Goal: Information Seeking & Learning: Learn about a topic

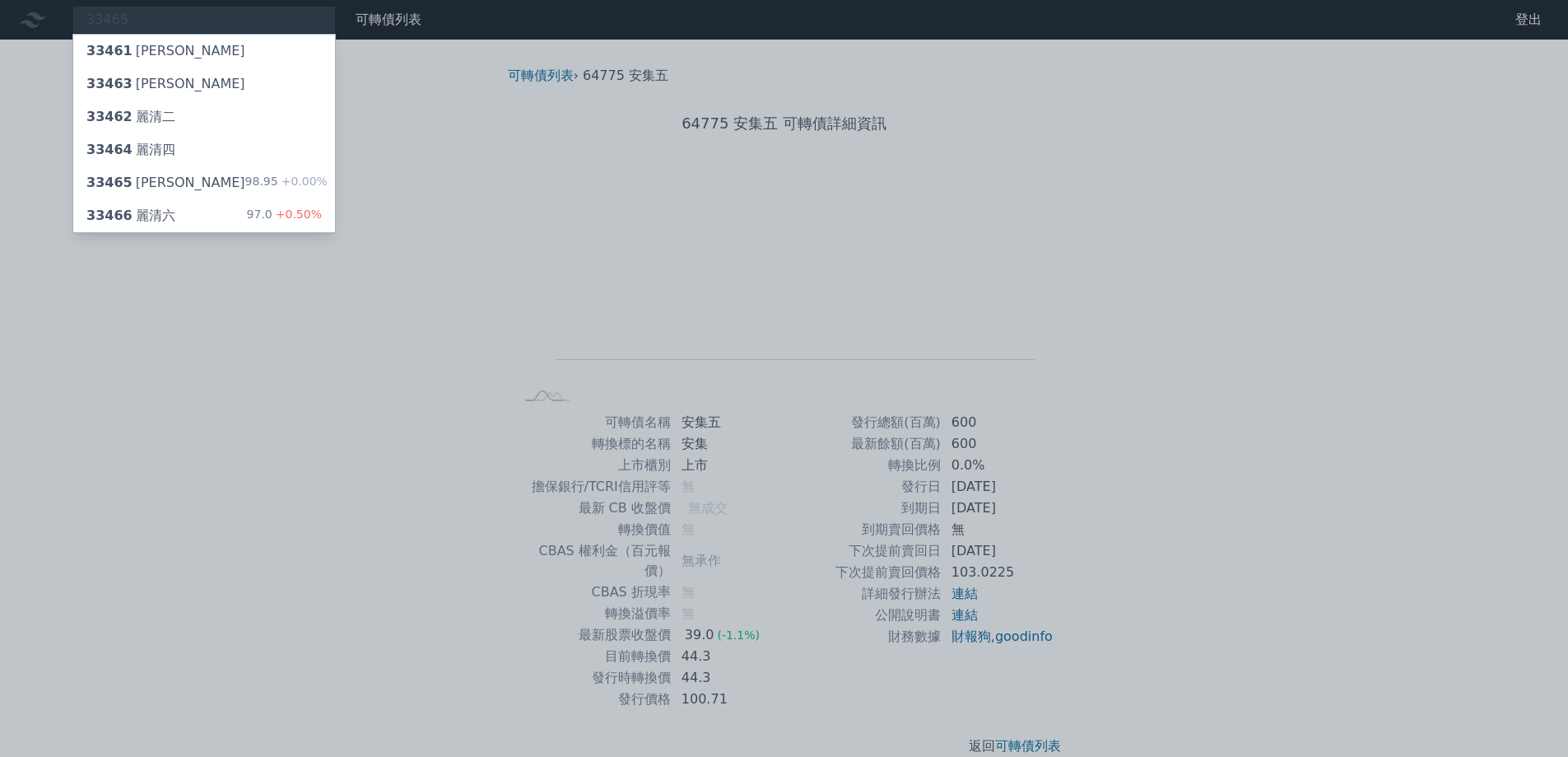
type input "33465"
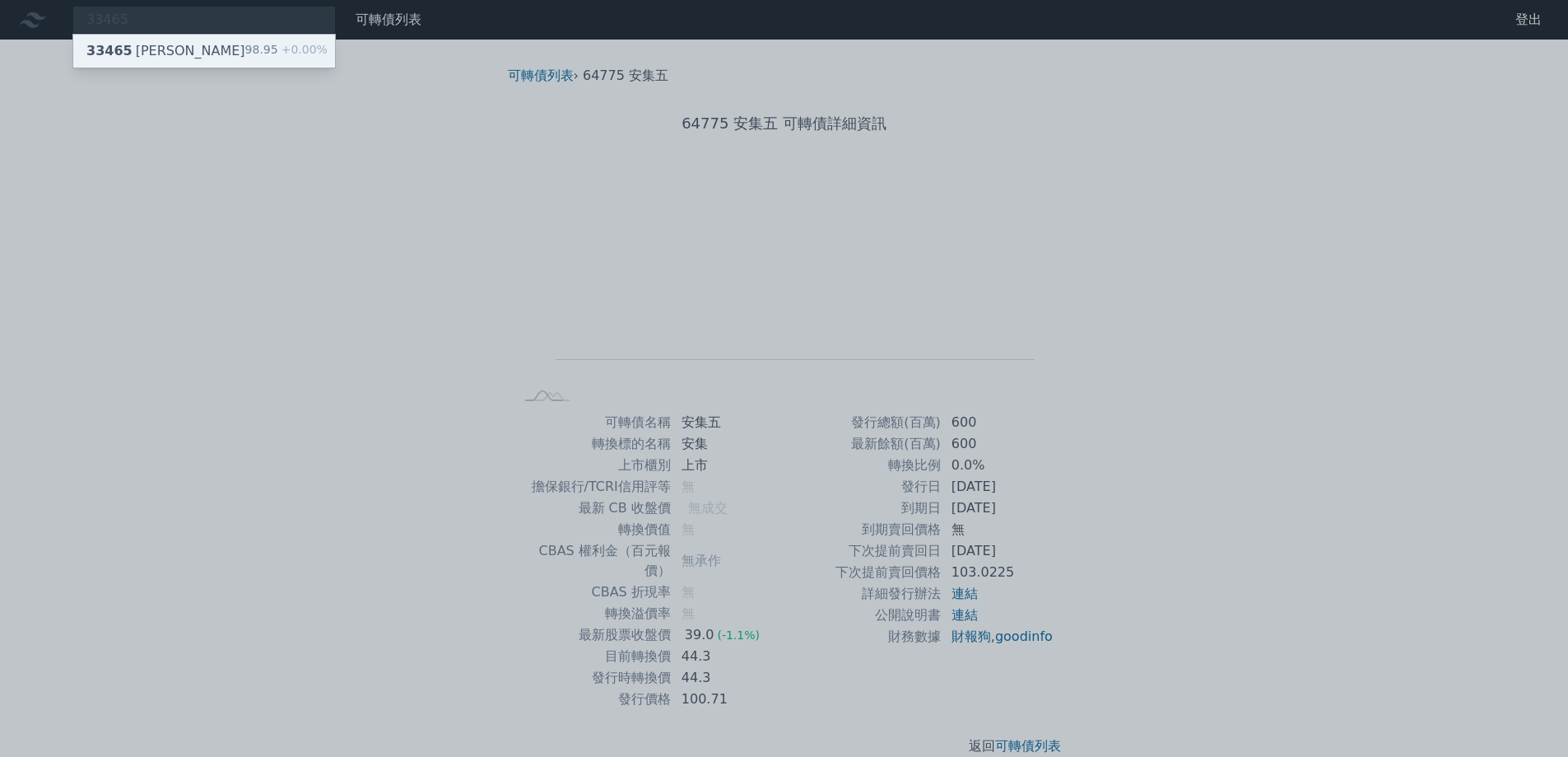
click at [163, 52] on div "33465 [PERSON_NAME]" at bounding box center [165, 51] width 159 height 20
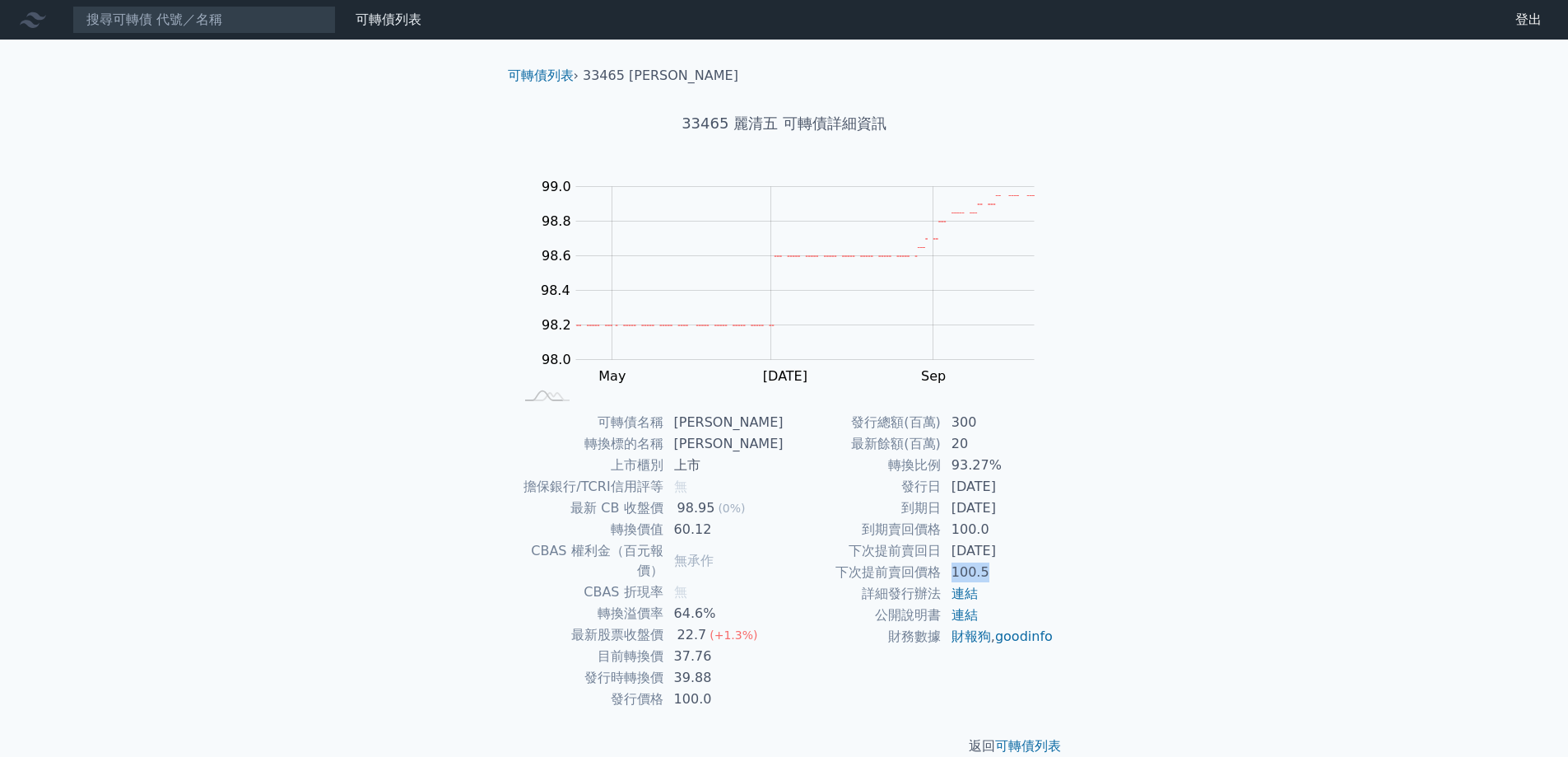
drag, startPoint x: 985, startPoint y: 568, endPoint x: 949, endPoint y: 575, distance: 36.7
click at [949, 575] on td "100.5" at bounding box center [998, 572] width 113 height 22
click at [365, 22] on link "可轉債列表" at bounding box center [388, 19] width 66 height 16
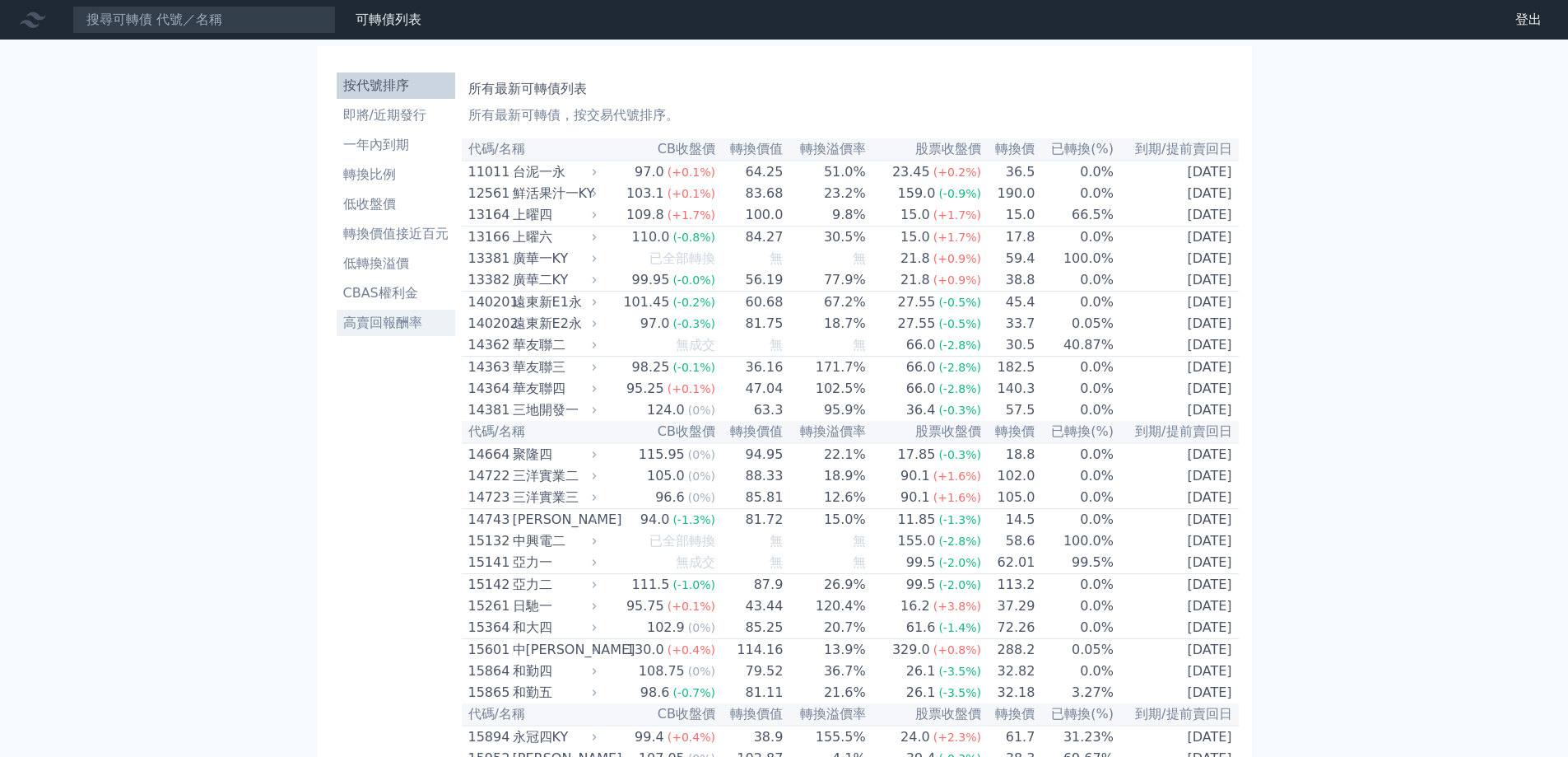
click at [360, 326] on li "高賣回報酬率" at bounding box center [396, 323] width 119 height 20
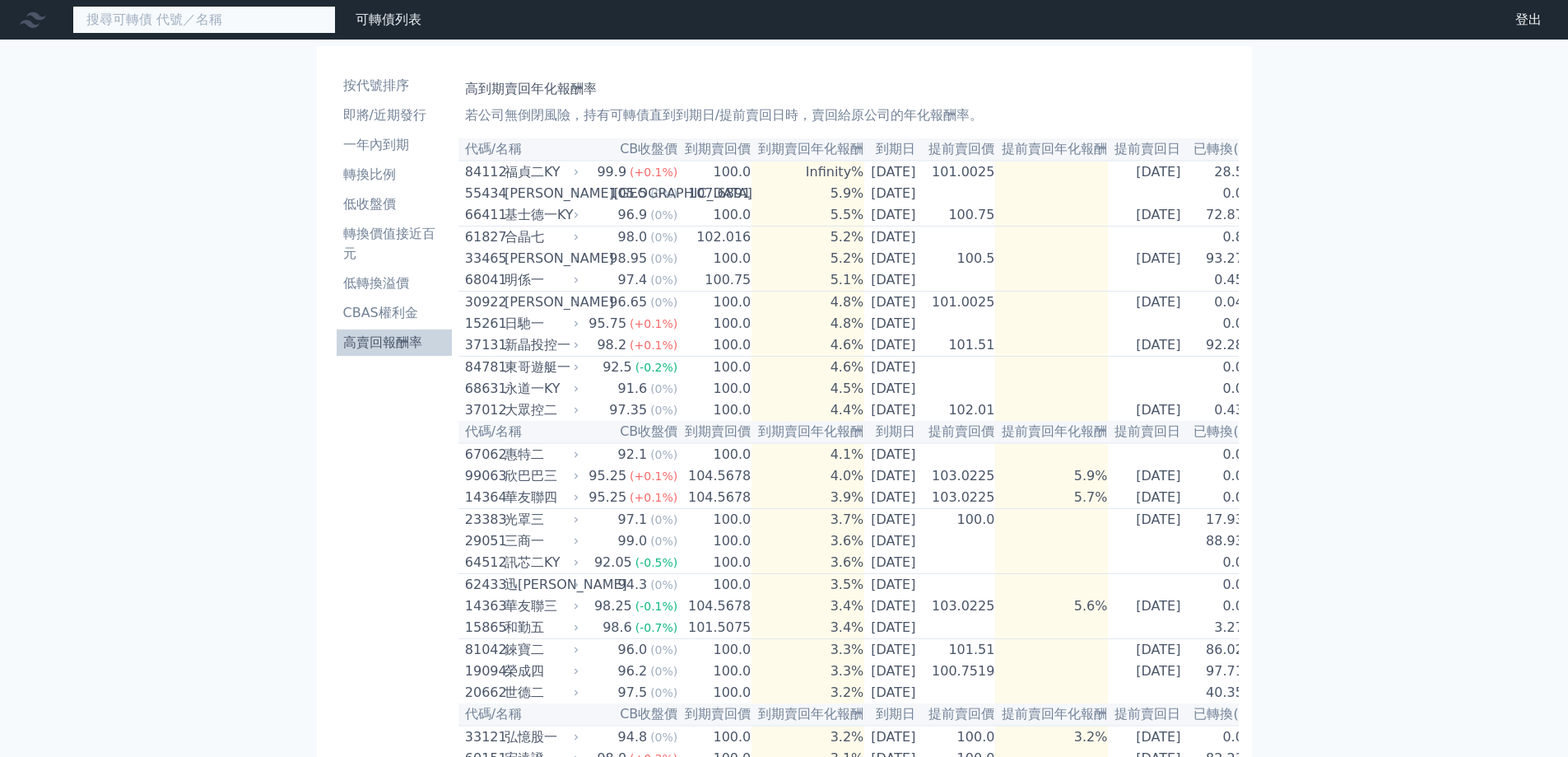
click at [163, 20] on input at bounding box center [204, 20] width 264 height 28
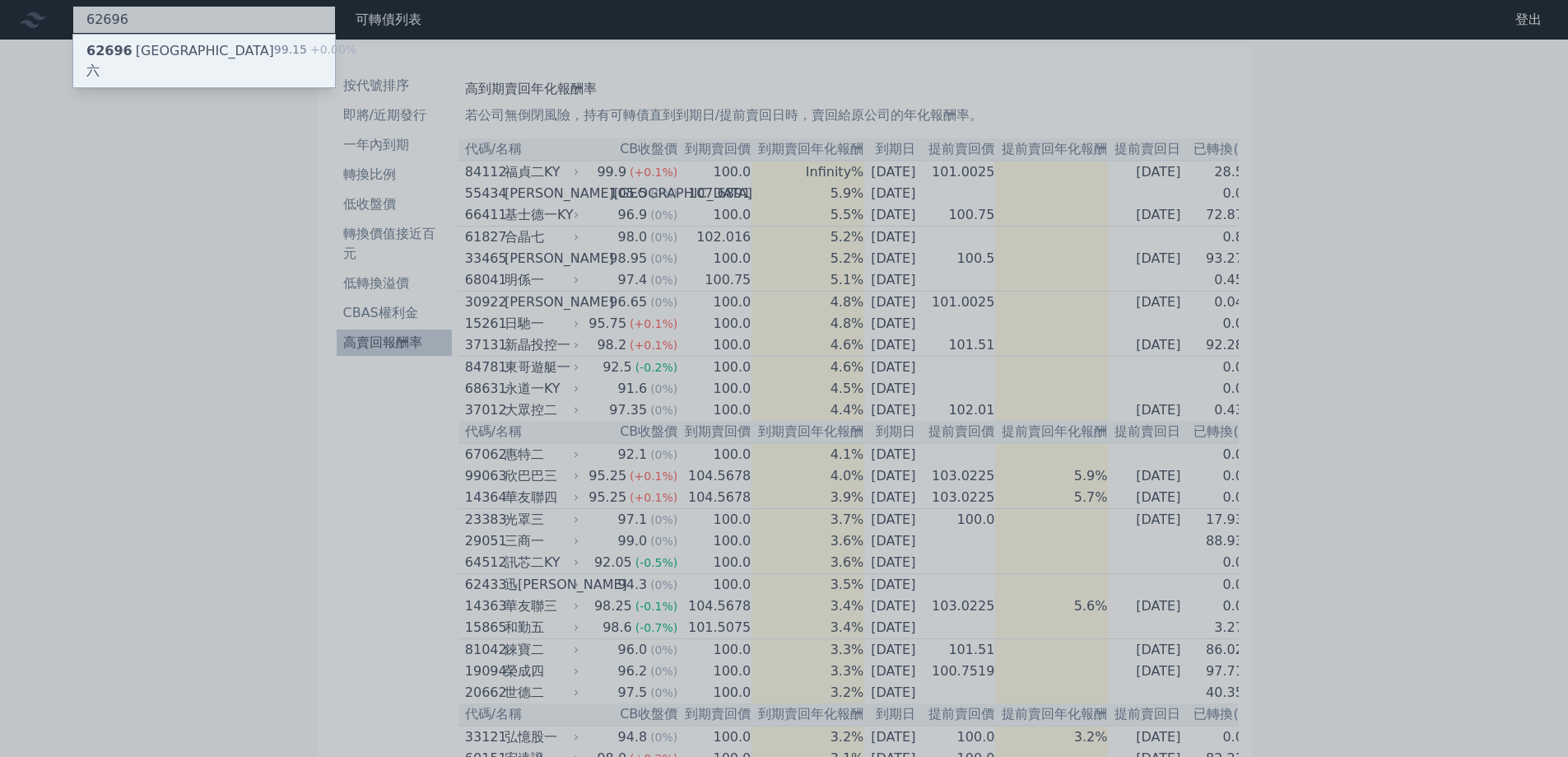
type input "62696"
click at [177, 47] on div "62696 台郡六 99.15 +0.00%" at bounding box center [204, 61] width 262 height 52
